Goal: Task Accomplishment & Management: Manage account settings

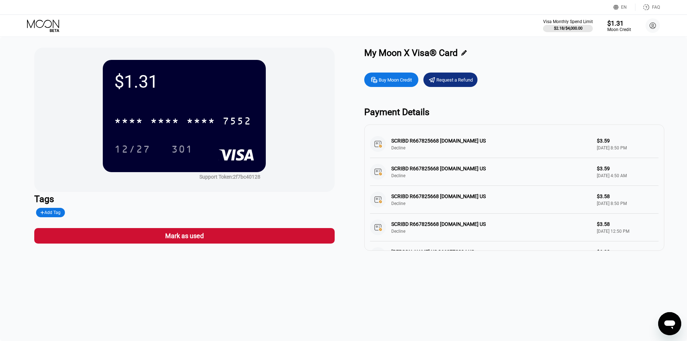
click at [51, 26] on icon at bounding box center [43, 23] width 32 height 8
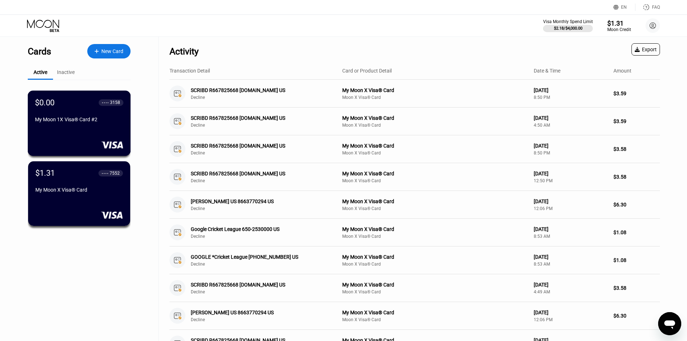
click at [80, 122] on div "My Moon 1X Visa® Card #2" at bounding box center [79, 119] width 88 height 6
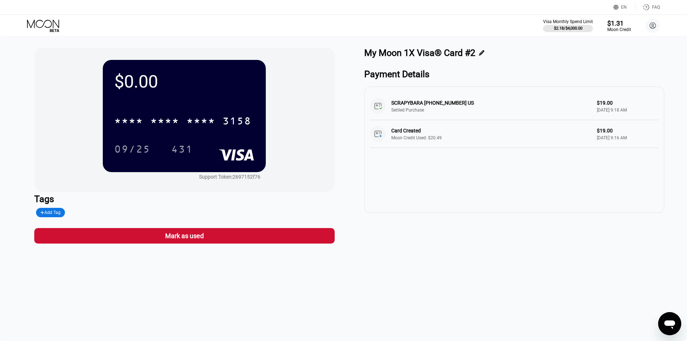
click at [205, 92] on div "$0.00" at bounding box center [184, 81] width 140 height 21
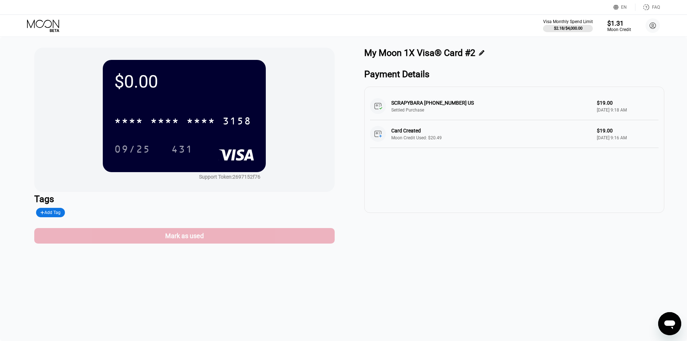
click at [193, 235] on div "Mark as used" at bounding box center [184, 236] width 39 height 8
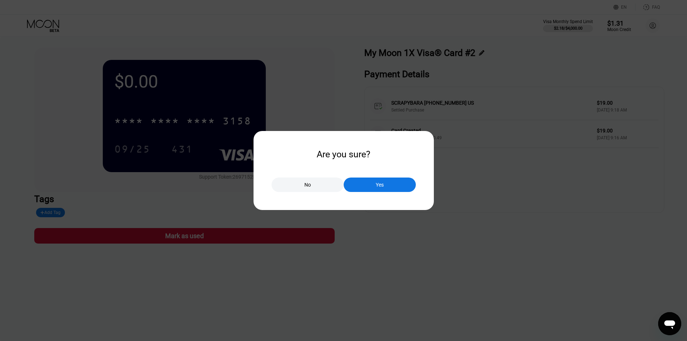
click at [388, 181] on div "Yes" at bounding box center [380, 184] width 72 height 14
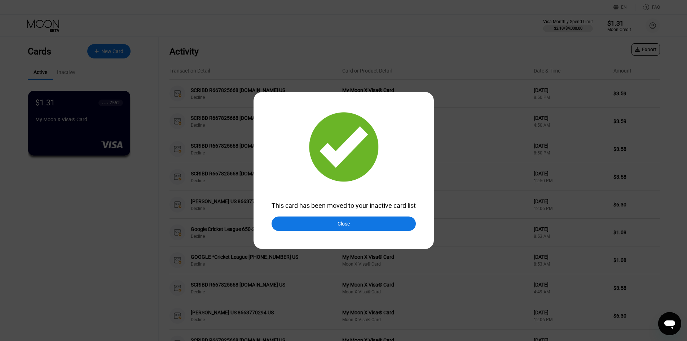
click at [343, 226] on div "Close" at bounding box center [344, 224] width 12 height 6
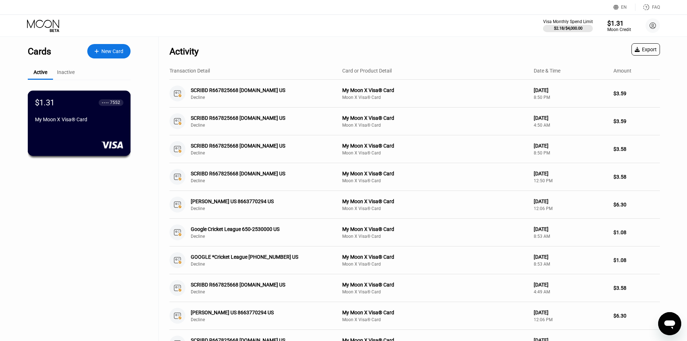
click at [69, 125] on div "My Moon X Visa® Card" at bounding box center [79, 120] width 88 height 9
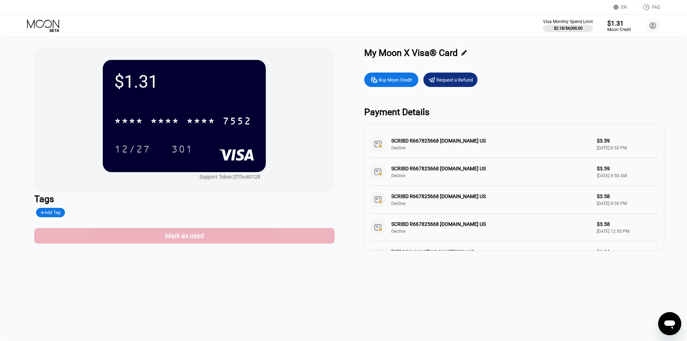
click at [224, 243] on div "Mark as used" at bounding box center [184, 236] width 300 height 16
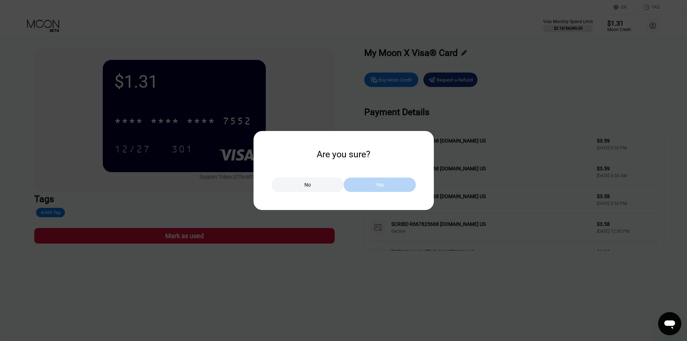
click at [377, 187] on div "Yes" at bounding box center [380, 184] width 8 height 6
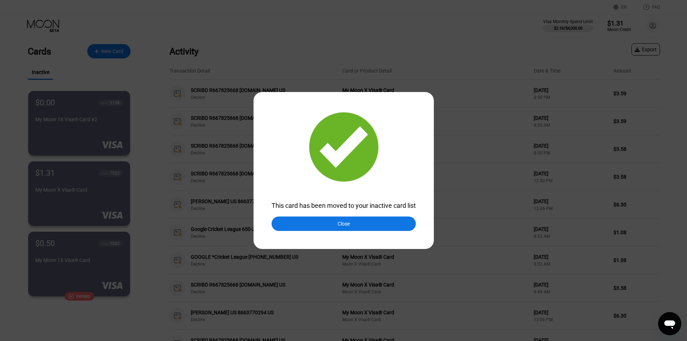
click at [347, 226] on div "Close" at bounding box center [344, 224] width 12 height 6
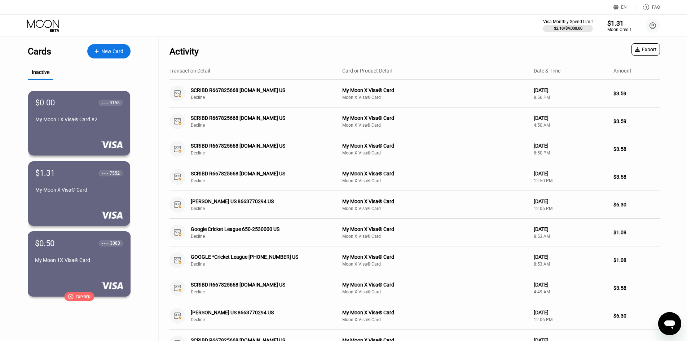
click at [87, 246] on div "$0.50 ● ● ● ● 3083" at bounding box center [79, 242] width 88 height 9
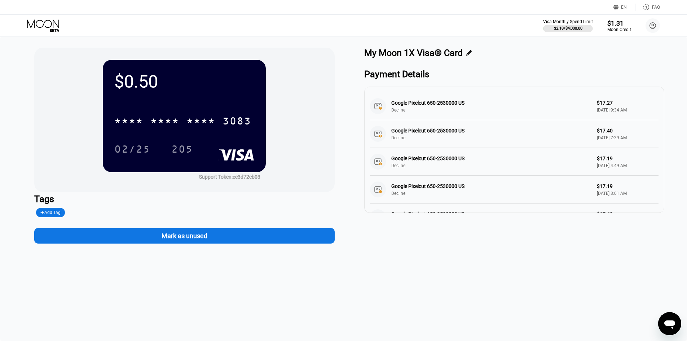
click at [194, 237] on div "Mark as unused" at bounding box center [185, 236] width 46 height 8
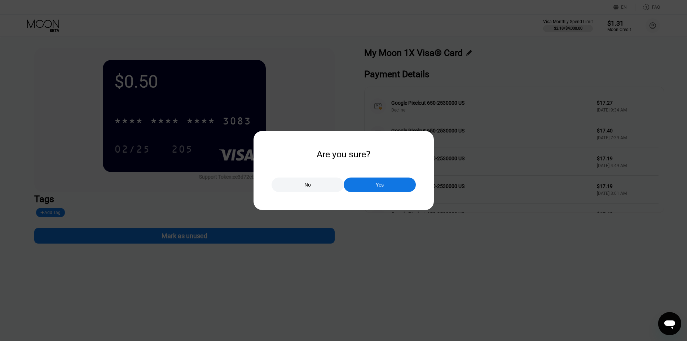
click at [395, 179] on div "Yes" at bounding box center [380, 184] width 72 height 14
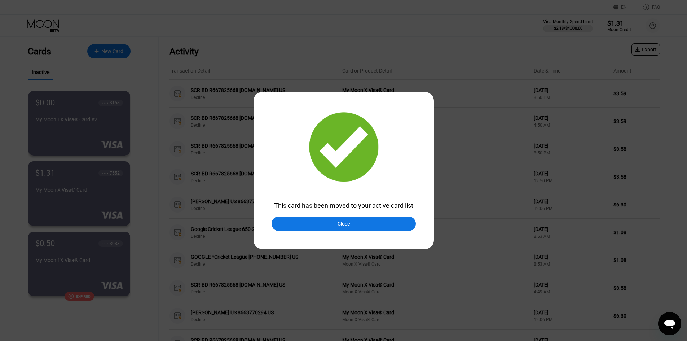
click at [353, 232] on div at bounding box center [346, 170] width 692 height 341
click at [325, 220] on div "Close" at bounding box center [344, 223] width 144 height 14
